Goal: Information Seeking & Learning: Learn about a topic

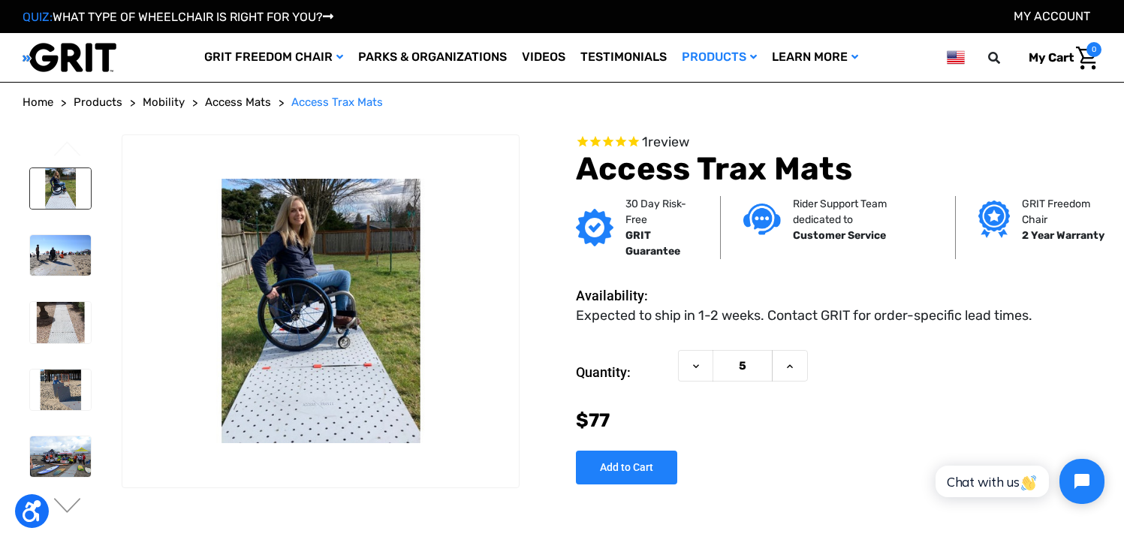
click at [68, 182] on img at bounding box center [60, 188] width 61 height 41
click at [73, 248] on img at bounding box center [60, 256] width 61 height 41
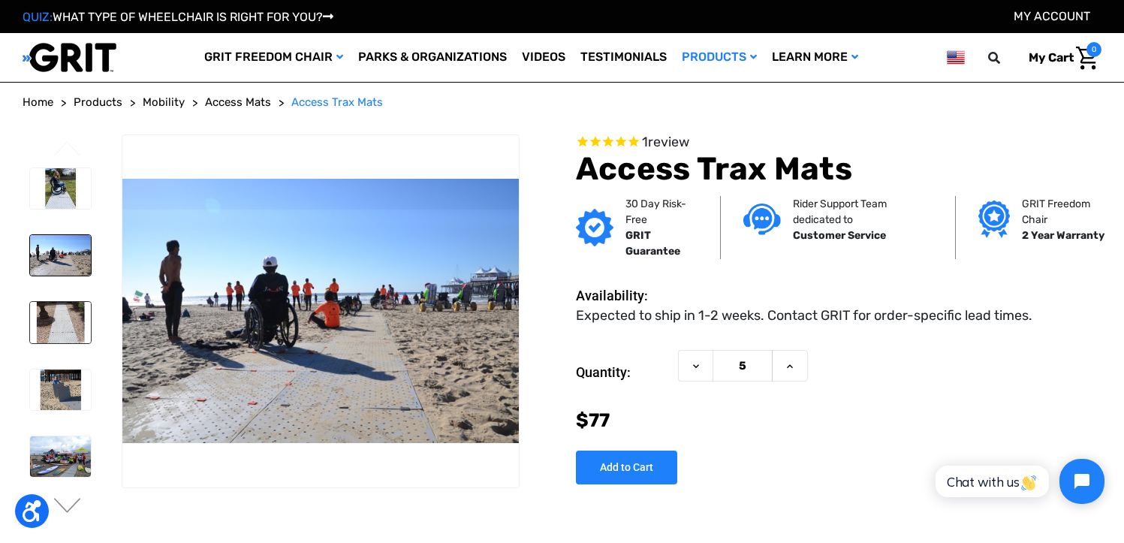
click at [71, 322] on img at bounding box center [60, 322] width 61 height 41
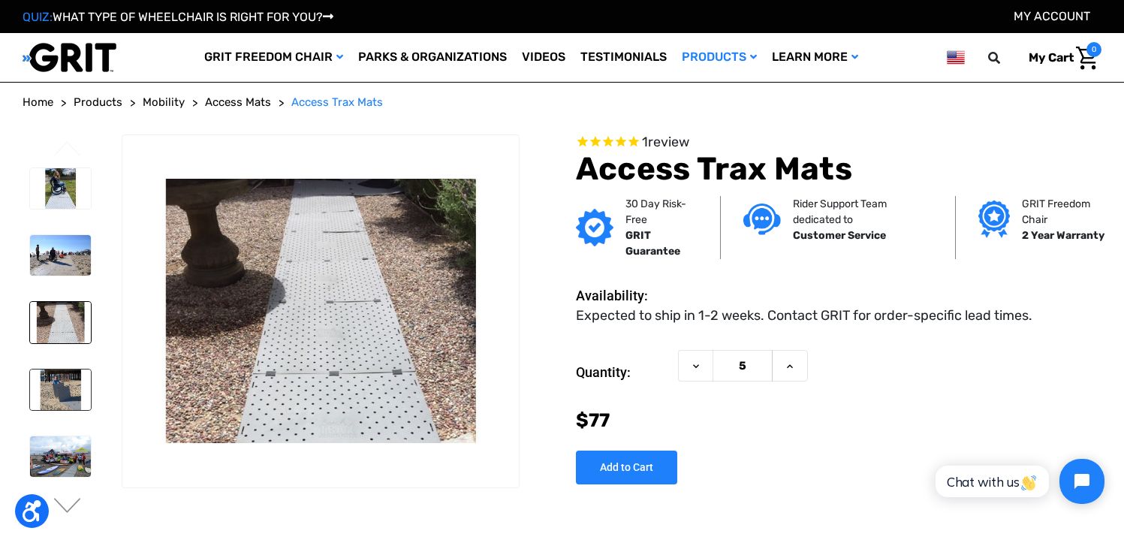
click at [70, 400] on img at bounding box center [60, 389] width 61 height 41
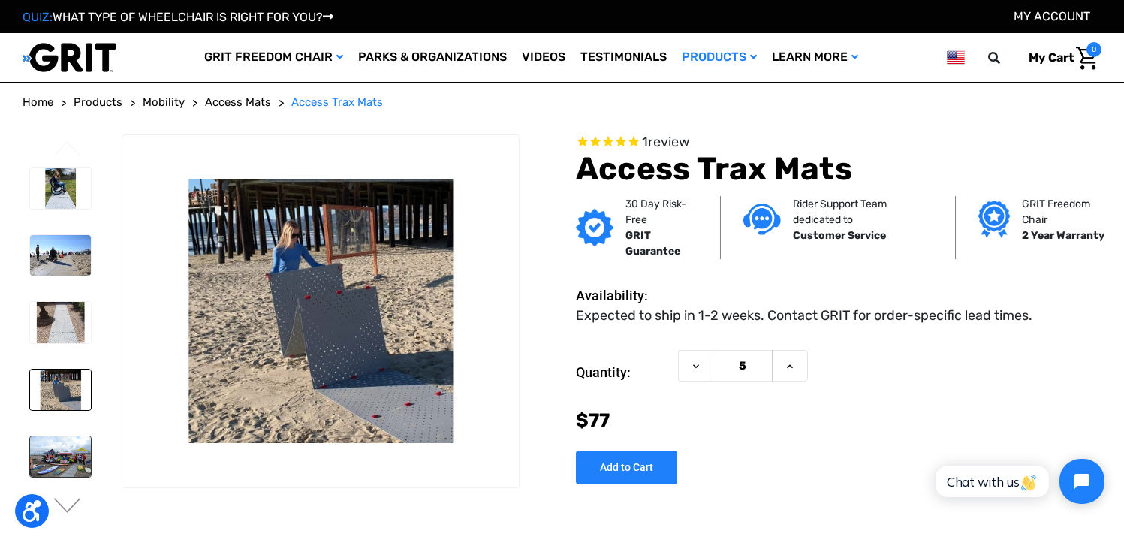
click at [57, 454] on img at bounding box center [60, 456] width 61 height 41
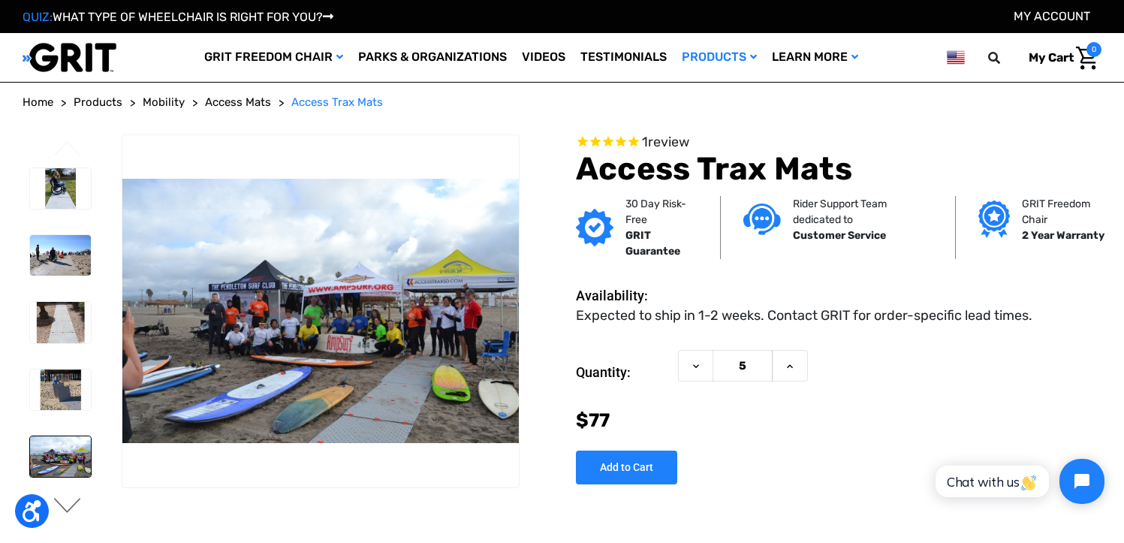
click at [79, 501] on button "Next" at bounding box center [68, 507] width 32 height 18
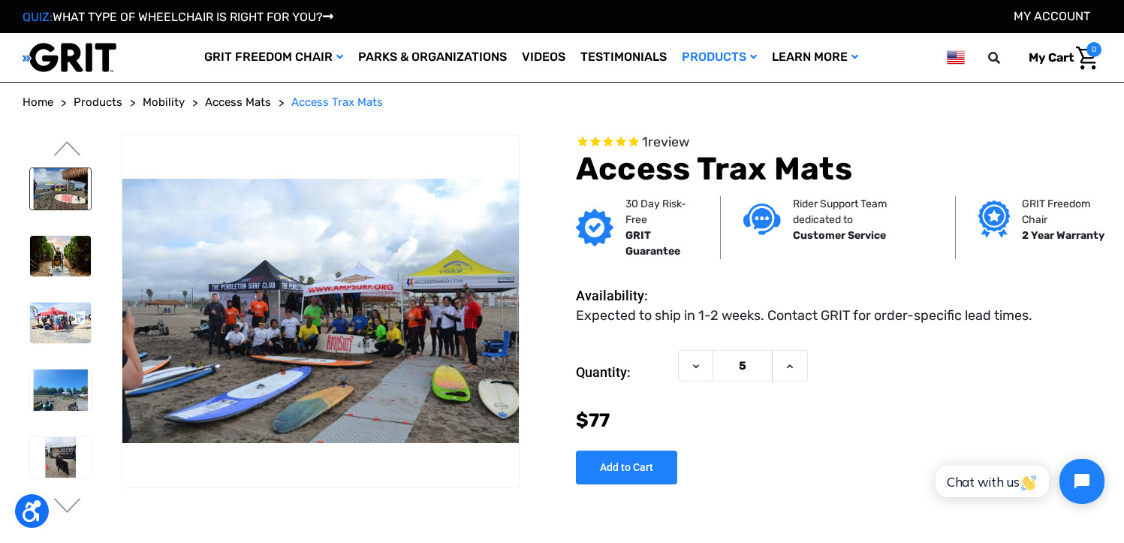
click at [59, 192] on img at bounding box center [60, 188] width 61 height 41
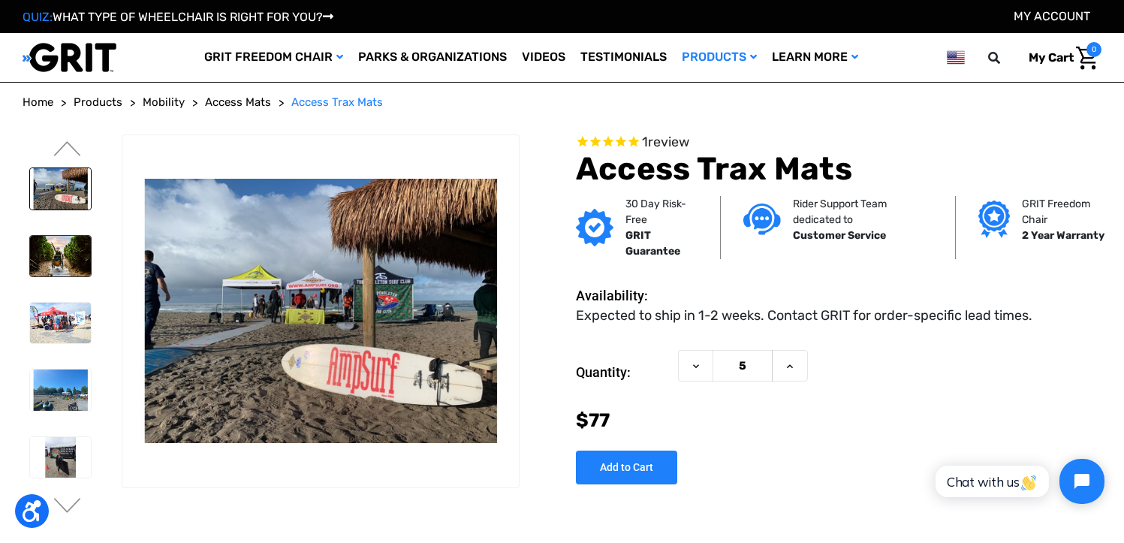
click at [60, 254] on img at bounding box center [60, 256] width 61 height 41
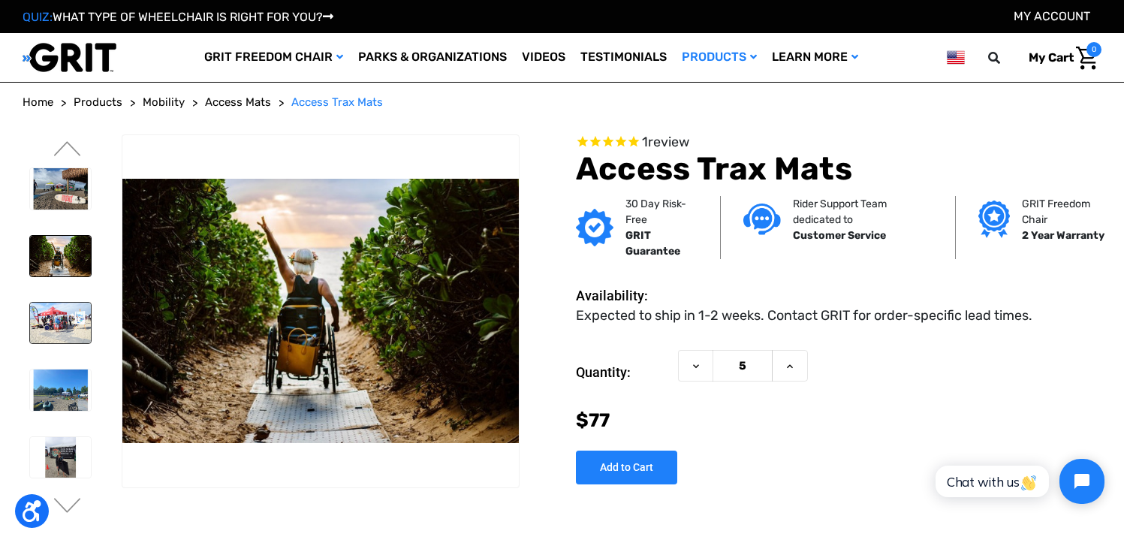
click at [64, 330] on img at bounding box center [60, 322] width 61 height 41
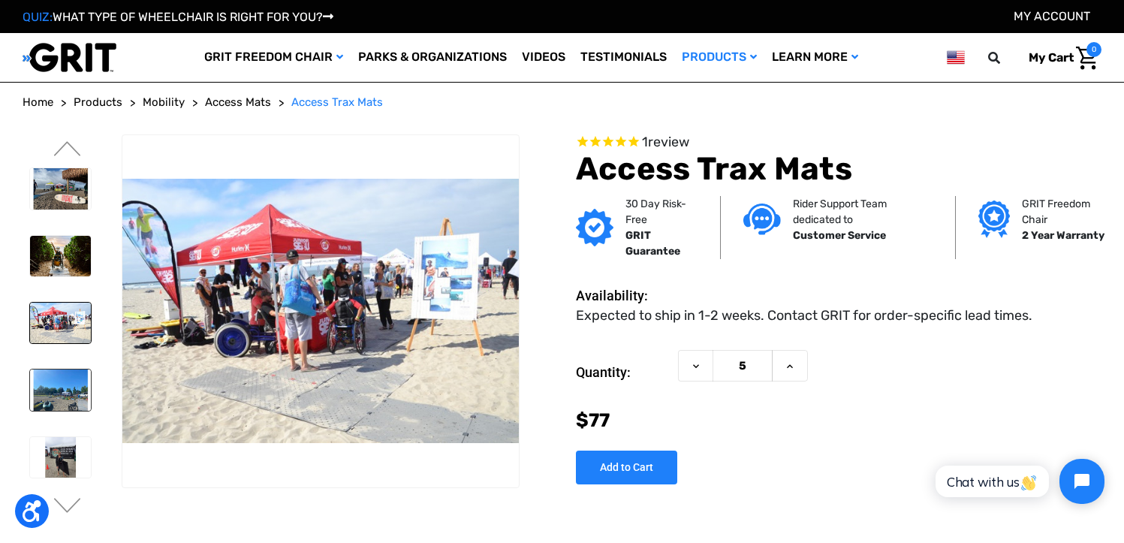
click at [59, 387] on img at bounding box center [60, 389] width 61 height 41
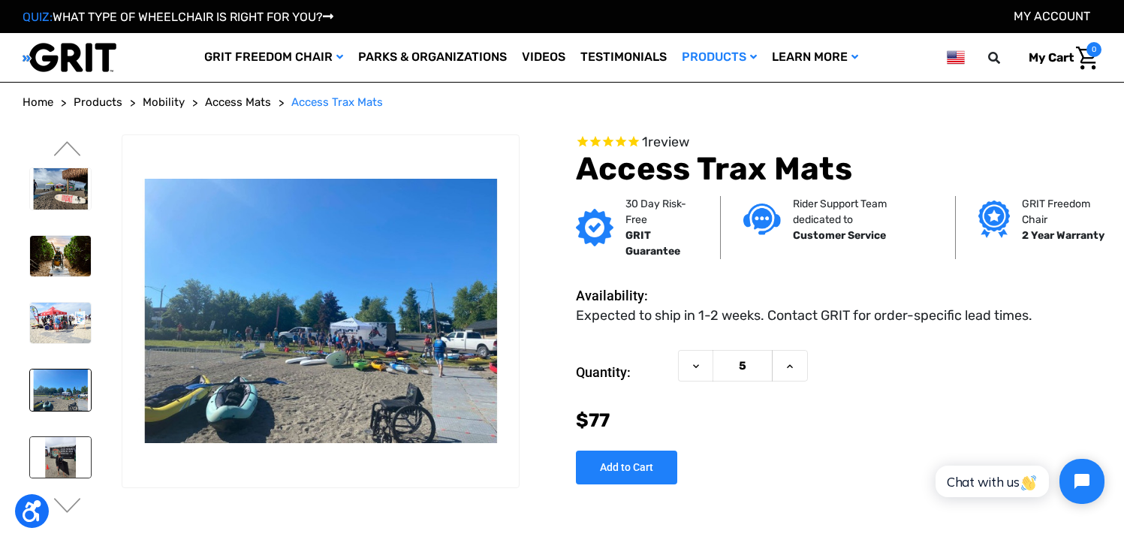
click at [60, 458] on img at bounding box center [60, 457] width 61 height 41
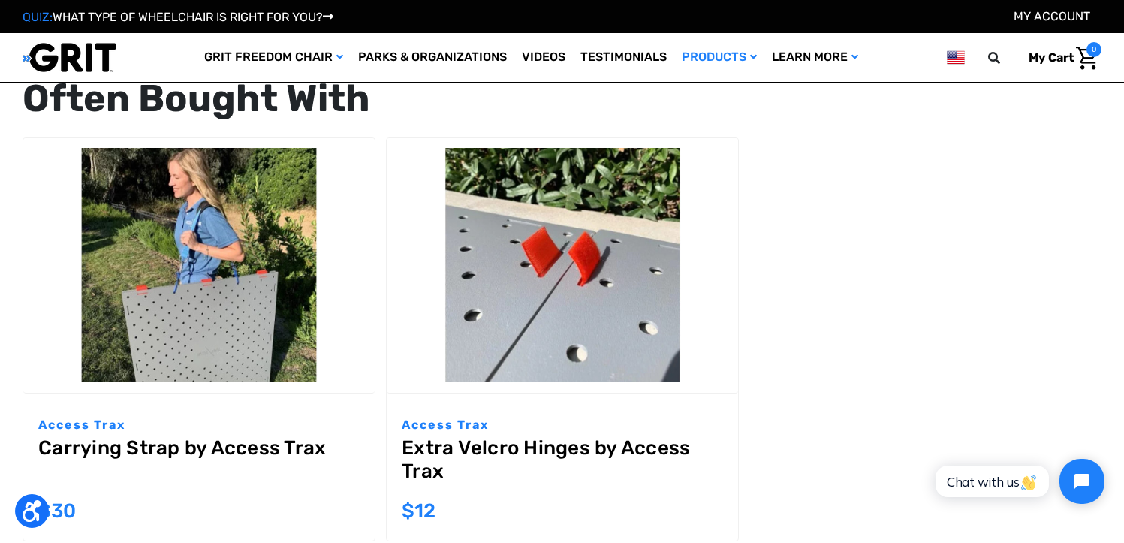
scroll to position [1731, 0]
